Goal: Task Accomplishment & Management: Manage account settings

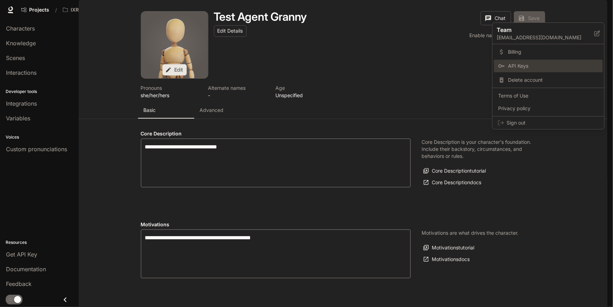
click at [522, 68] on span "API Keys" at bounding box center [553, 66] width 91 height 7
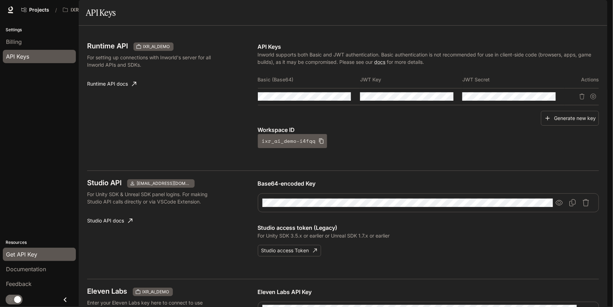
click at [597, 9] on img "button" at bounding box center [598, 10] width 10 height 10
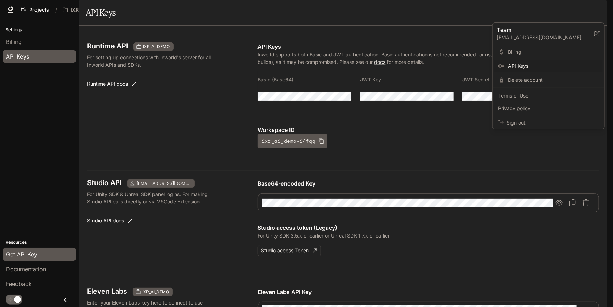
click at [406, 32] on div at bounding box center [306, 153] width 613 height 307
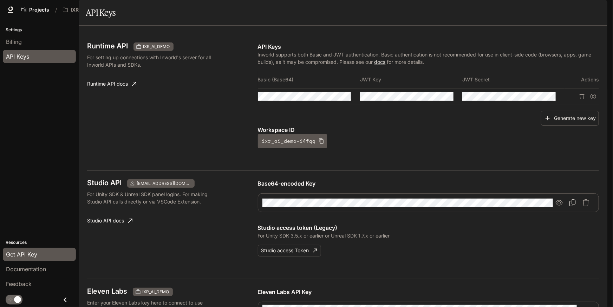
click at [573, 207] on icon "Copy Base64-encoded Key" at bounding box center [572, 203] width 7 height 7
click at [561, 206] on icon "button" at bounding box center [559, 203] width 7 height 6
click at [356, 13] on div "Projects / IXR_AI_DEMO" at bounding box center [234, 10] width 432 height 14
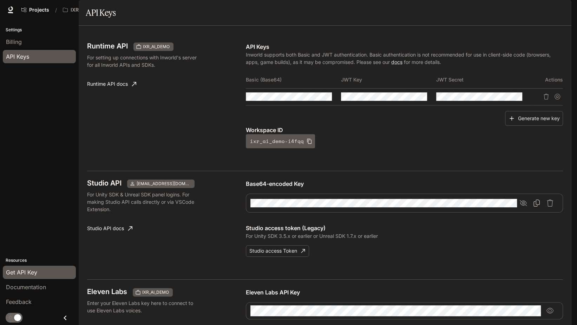
click at [520, 207] on icon "button" at bounding box center [523, 203] width 7 height 7
